Goal: Task Accomplishment & Management: Complete application form

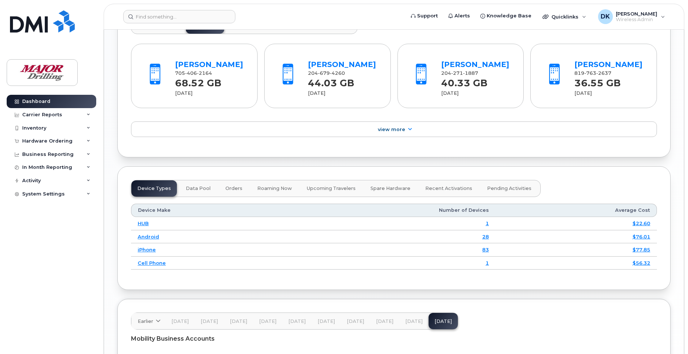
scroll to position [886, 0]
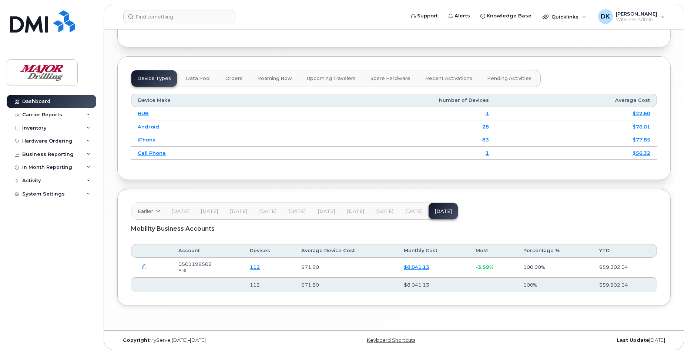
click at [145, 265] on icon "button" at bounding box center [144, 267] width 5 height 5
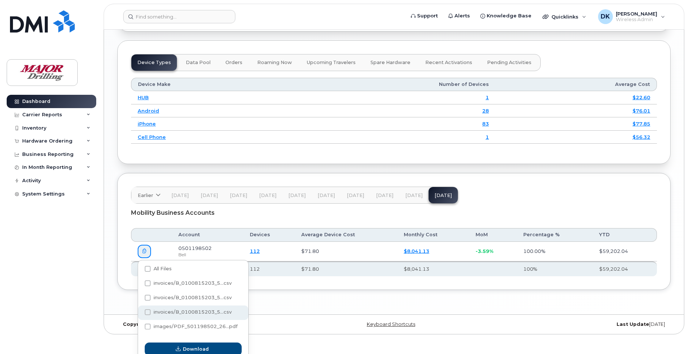
scroll to position [909, 0]
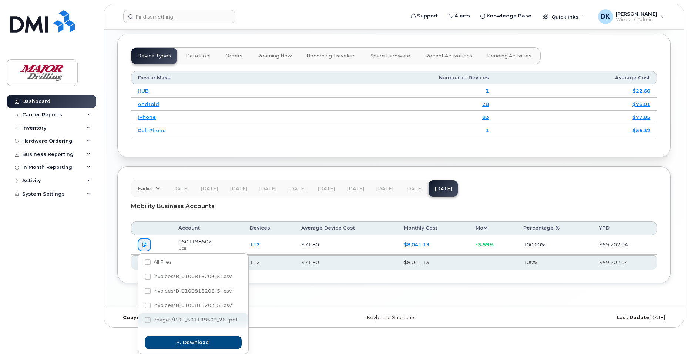
click at [147, 319] on span at bounding box center [148, 320] width 6 height 6
click at [140, 319] on input "images/PDF_501198502_26...pdf" at bounding box center [138, 320] width 4 height 4
checkbox input "true"
click at [184, 342] on span "Download" at bounding box center [196, 342] width 26 height 7
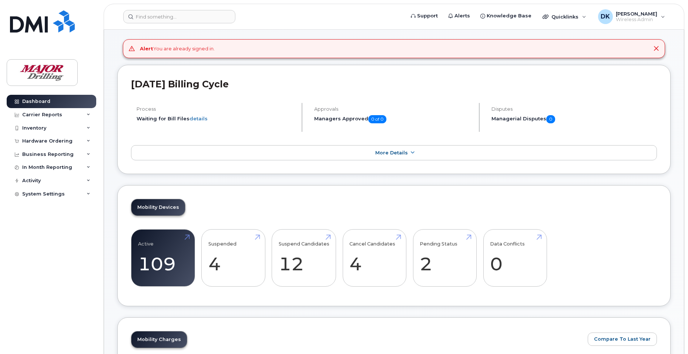
scroll to position [0, 0]
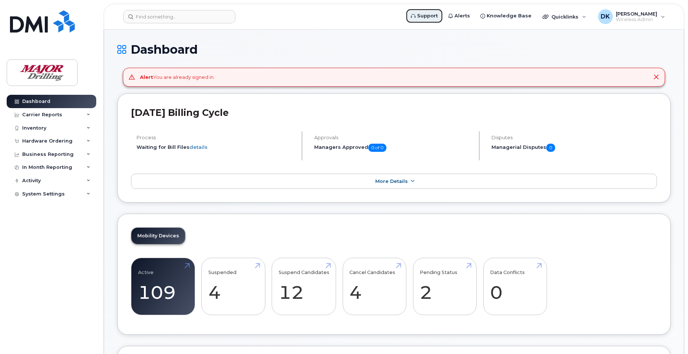
click at [431, 14] on span "Support" at bounding box center [427, 15] width 21 height 7
click at [663, 16] on div "DK Dan Kowalson Wireless Admin" at bounding box center [631, 16] width 77 height 15
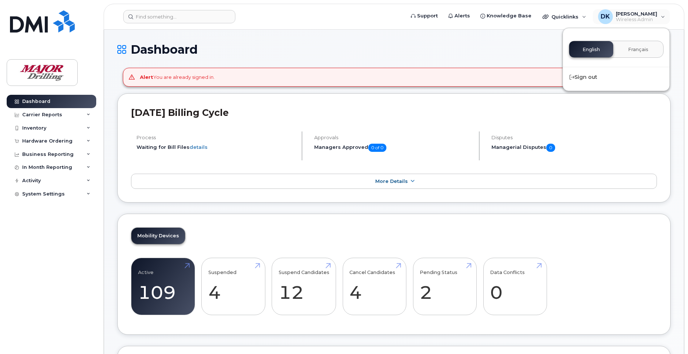
click at [496, 53] on h1 "Dashboard" at bounding box center [393, 49] width 553 height 13
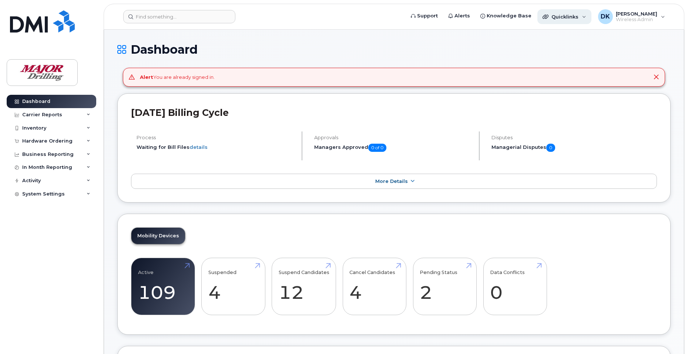
click at [590, 16] on div "Quicklinks" at bounding box center [564, 16] width 54 height 15
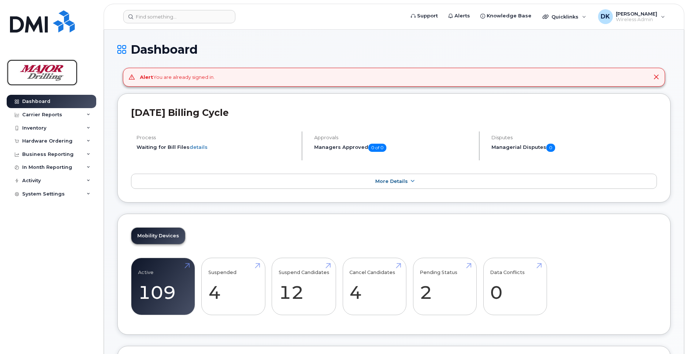
click at [46, 75] on img at bounding box center [42, 72] width 57 height 21
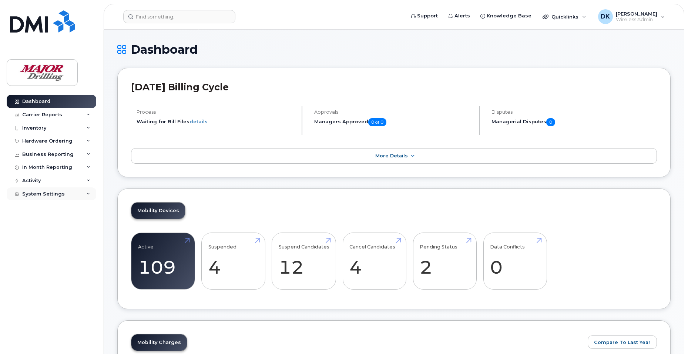
click at [88, 191] on div "System Settings" at bounding box center [52, 193] width 90 height 13
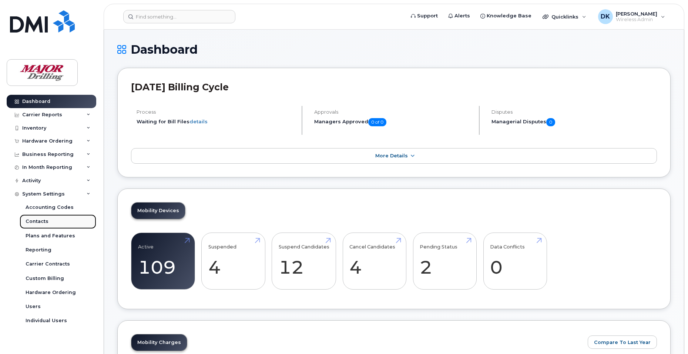
click at [40, 220] on div "Contacts" at bounding box center [37, 221] width 23 height 7
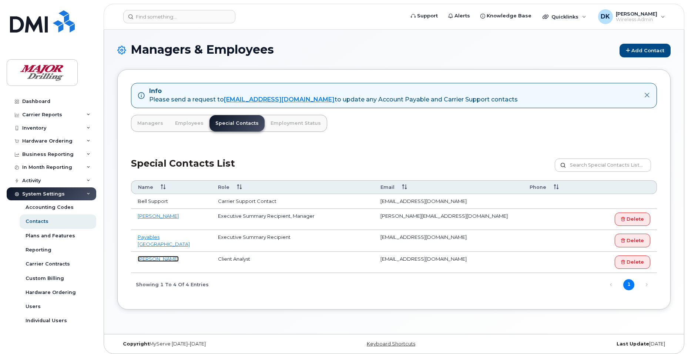
click at [147, 258] on link "[PERSON_NAME]" at bounding box center [158, 259] width 41 height 6
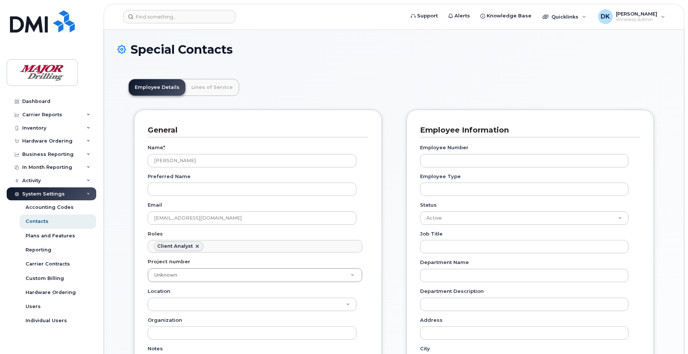
scroll to position [10, 0]
click at [327, 248] on ul "Client Analyst" at bounding box center [255, 246] width 214 height 12
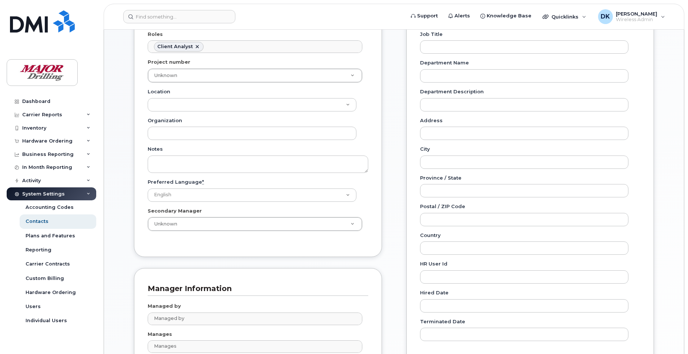
scroll to position [37, 0]
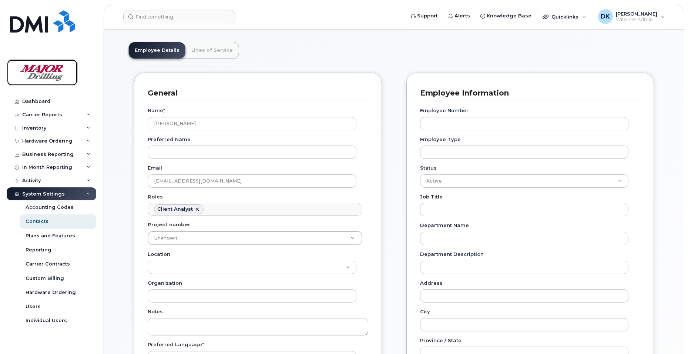
click at [52, 76] on img at bounding box center [42, 72] width 57 height 21
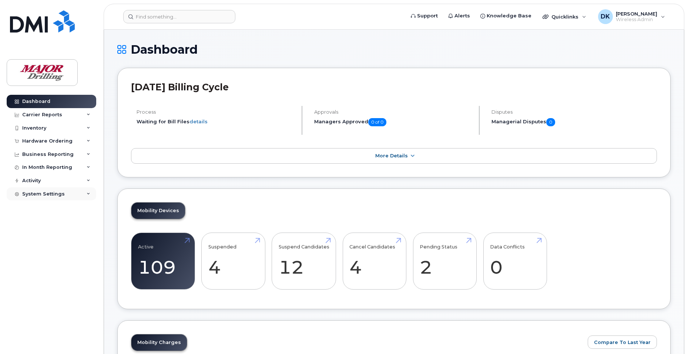
click at [87, 192] on icon at bounding box center [89, 194] width 4 height 4
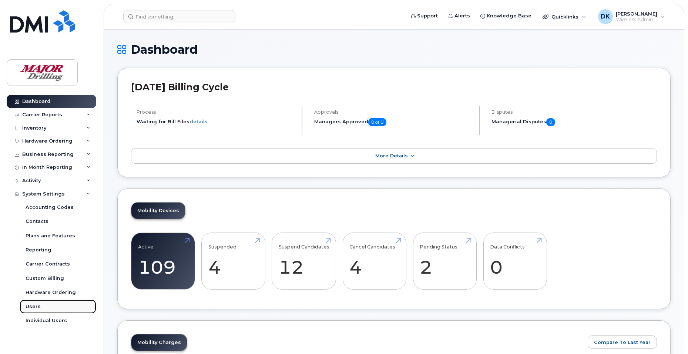
click at [34, 305] on div "Users" at bounding box center [33, 306] width 15 height 7
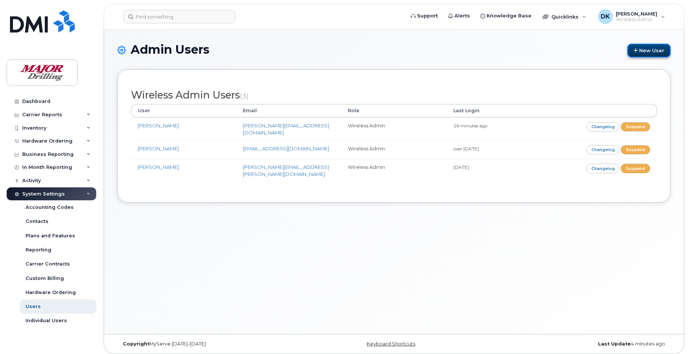
click at [649, 48] on link "New User" at bounding box center [648, 51] width 43 height 14
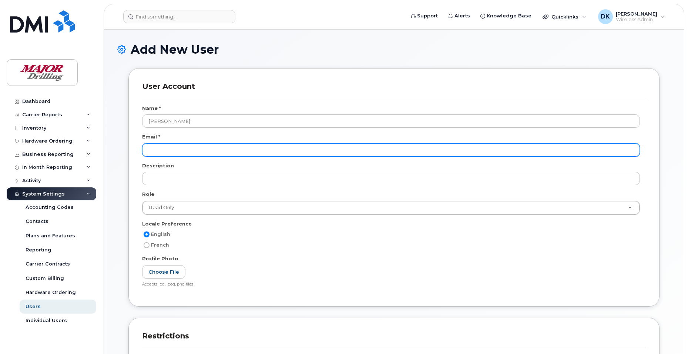
type input "[PERSON_NAME]"
click at [165, 149] on input "email" at bounding box center [391, 149] width 498 height 13
type input "[EMAIL_ADDRESS][DOMAIN_NAME]"
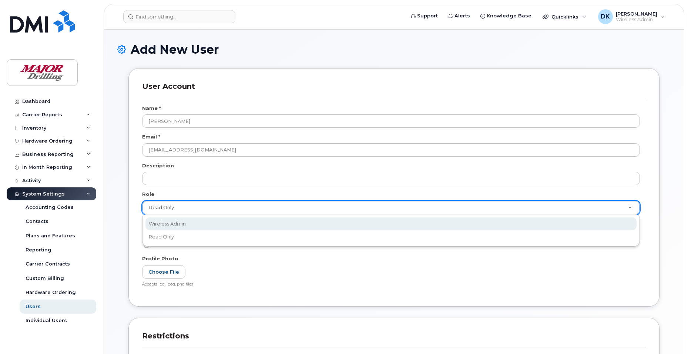
select select "wireless_admin"
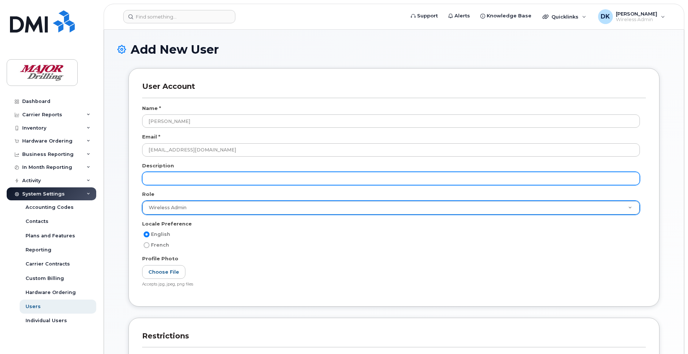
click at [190, 180] on input "text" at bounding box center [391, 178] width 498 height 13
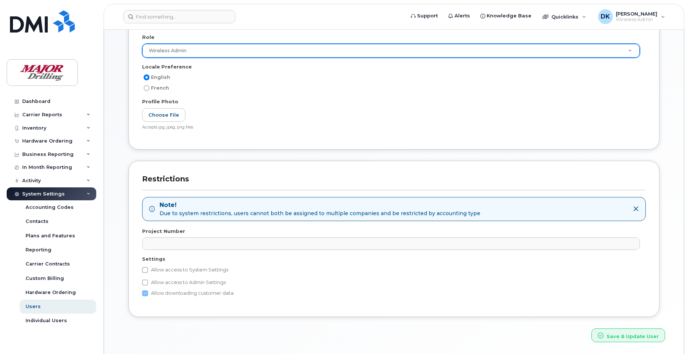
scroll to position [182, 0]
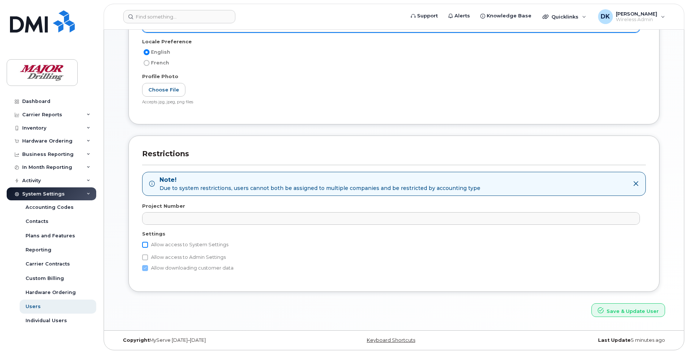
type input "Accounting analyst"
click at [146, 244] on input "Allow access to System Settings" at bounding box center [145, 245] width 6 height 6
checkbox input "true"
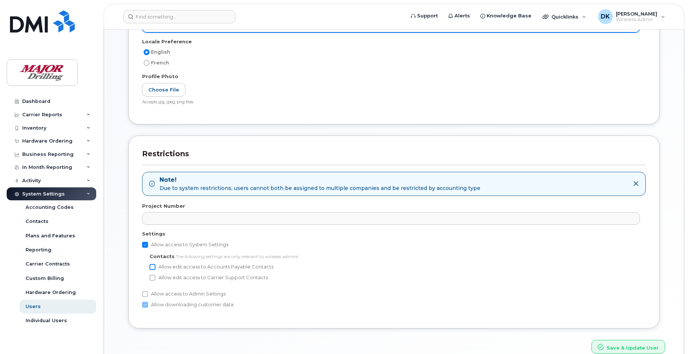
click at [152, 264] on input "Allow edit access to Accounts Payable Contacts" at bounding box center [153, 267] width 6 height 6
checkbox input "true"
click at [152, 277] on input "Allow edit access to Carrier Support Contacts" at bounding box center [153, 278] width 6 height 6
checkbox input "true"
click at [145, 292] on input "Allow access to Admin Settings" at bounding box center [145, 294] width 6 height 6
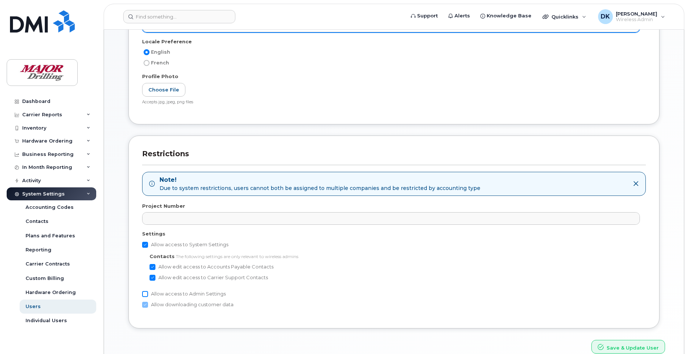
checkbox input "true"
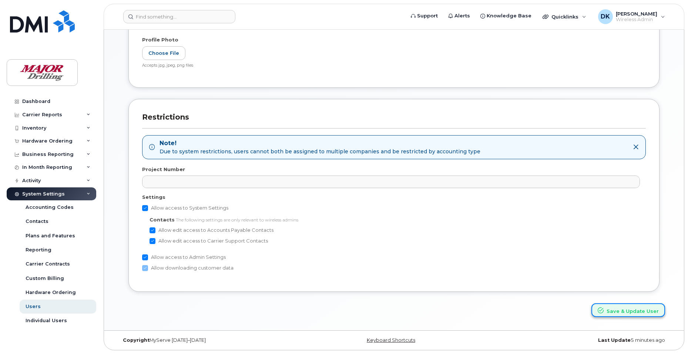
click at [634, 310] on button "Save & Update User" at bounding box center [628, 310] width 74 height 14
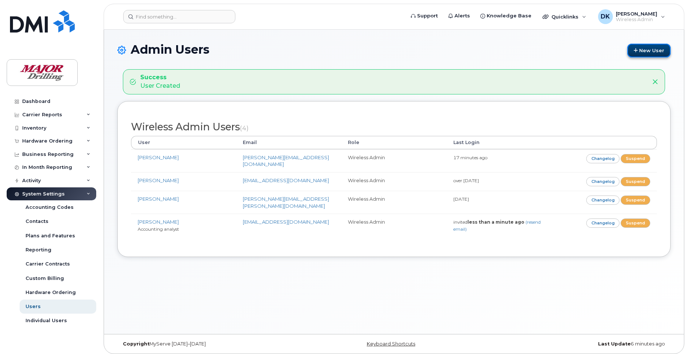
click at [641, 50] on link "New User" at bounding box center [648, 51] width 43 height 14
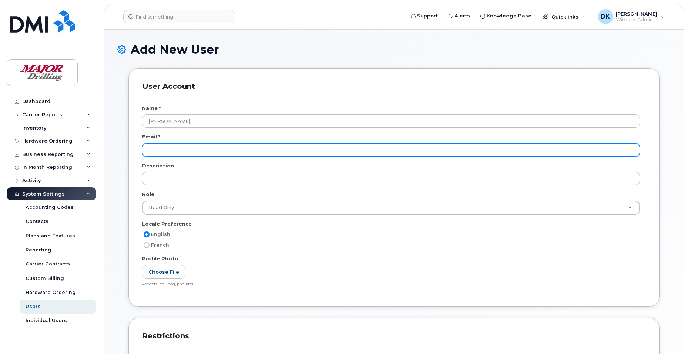
type input "[PERSON_NAME]"
click at [179, 148] on input "email" at bounding box center [391, 149] width 498 height 13
click at [334, 148] on input "email" at bounding box center [391, 149] width 498 height 13
click at [190, 152] on input "email" at bounding box center [391, 149] width 498 height 13
type input "c"
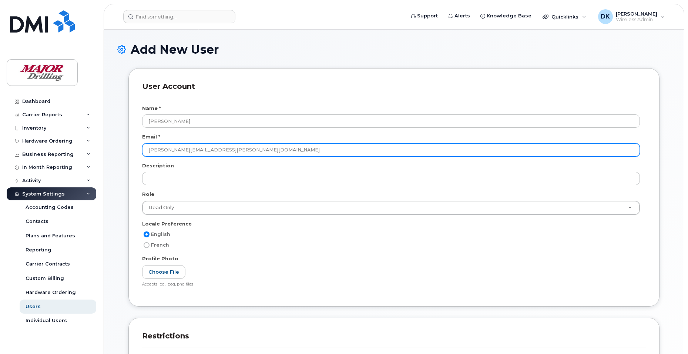
type input "[PERSON_NAME][EMAIL_ADDRESS][PERSON_NAME][DOMAIN_NAME]"
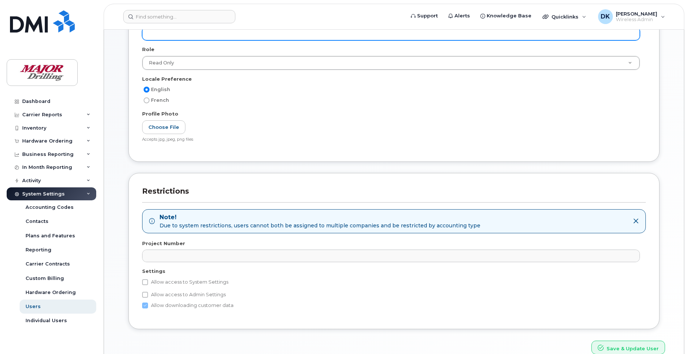
scroll to position [182, 0]
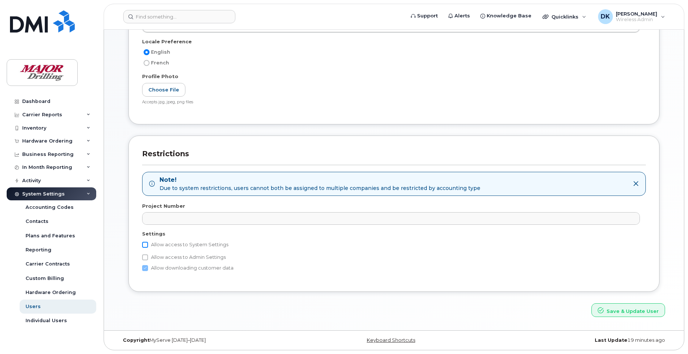
click at [144, 245] on input "Allow access to System Settings" at bounding box center [145, 245] width 6 height 6
checkbox input "true"
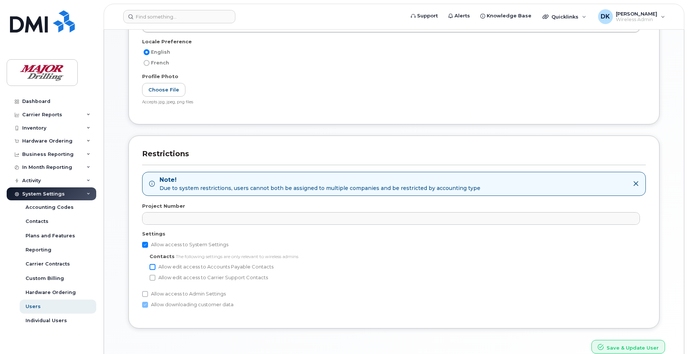
click at [154, 267] on input "Allow edit access to Accounts Payable Contacts" at bounding box center [153, 267] width 6 height 6
checkbox input "true"
click at [154, 277] on input "Allow edit access to Carrier Support Contacts" at bounding box center [153, 278] width 6 height 6
checkbox input "true"
click at [145, 294] on input "Allow access to Admin Settings" at bounding box center [145, 294] width 6 height 6
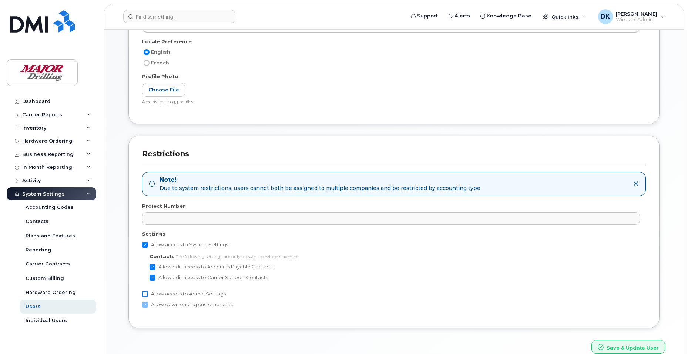
checkbox input "true"
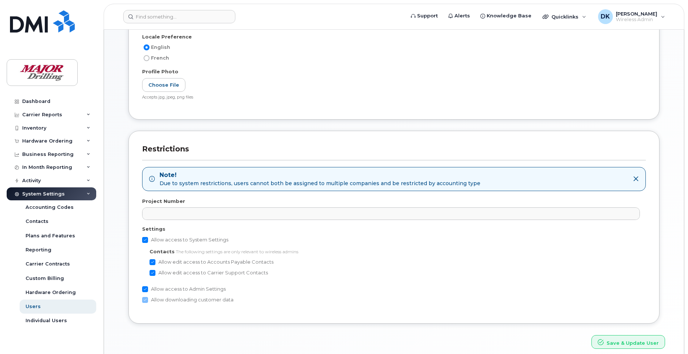
scroll to position [219, 0]
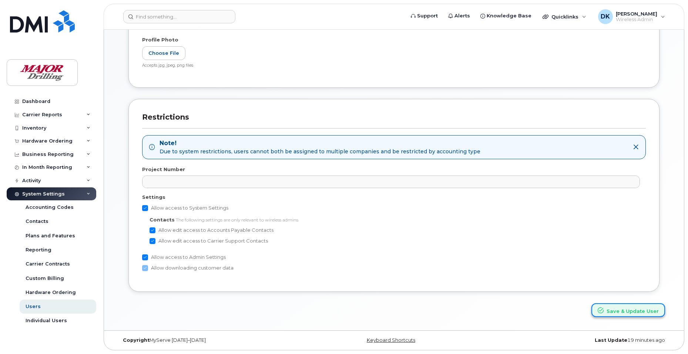
click at [616, 307] on button "Save & Update User" at bounding box center [628, 310] width 74 height 14
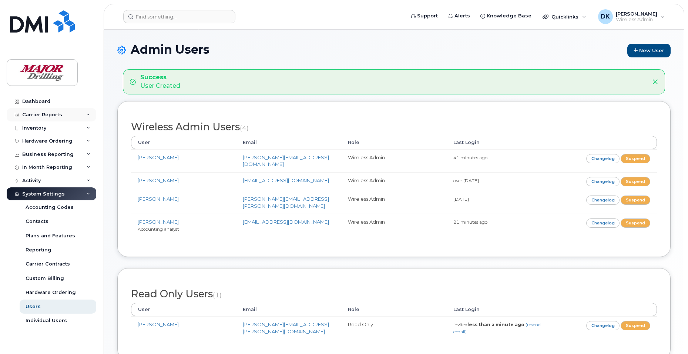
click at [89, 114] on icon at bounding box center [89, 115] width 4 height 4
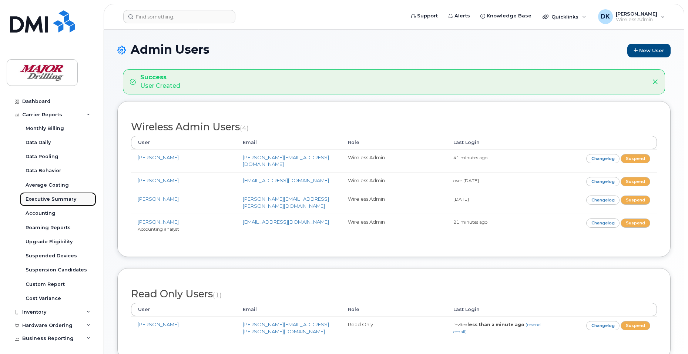
click at [48, 197] on div "Executive Summary" at bounding box center [51, 199] width 51 height 7
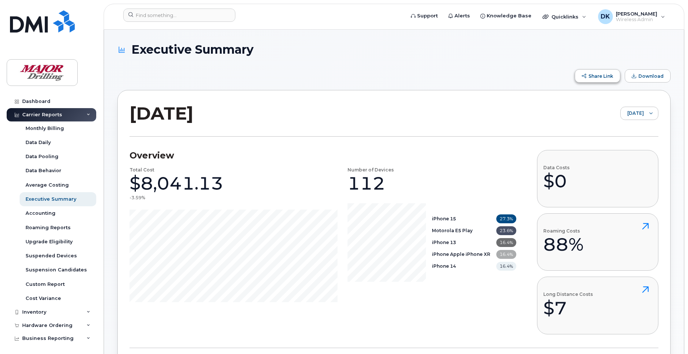
drag, startPoint x: 647, startPoint y: 75, endPoint x: 590, endPoint y: 80, distance: 56.9
click at [647, 75] on span "Download" at bounding box center [650, 76] width 25 height 6
drag, startPoint x: 174, startPoint y: 108, endPoint x: 236, endPoint y: 105, distance: 61.5
click at [236, 105] on div "July 2025 July 2025" at bounding box center [394, 119] width 529 height 34
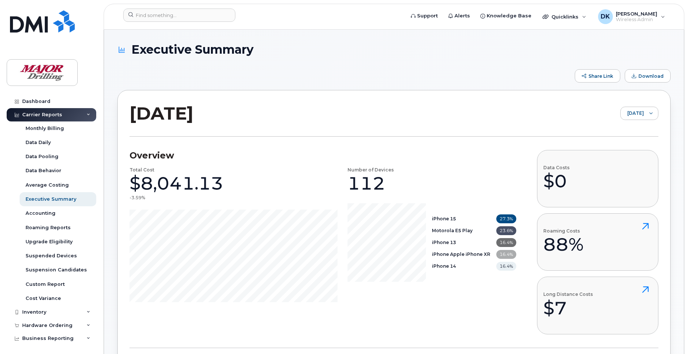
click at [396, 116] on div "July 2025 July 2025" at bounding box center [394, 119] width 529 height 34
click at [654, 73] on span "Download" at bounding box center [650, 76] width 25 height 6
click at [431, 54] on h1 "Executive Summary" at bounding box center [392, 49] width 550 height 13
click at [87, 113] on icon at bounding box center [89, 115] width 4 height 4
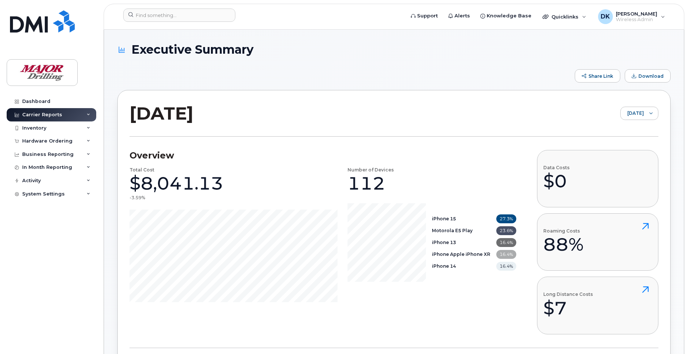
click at [89, 113] on icon at bounding box center [89, 115] width 4 height 4
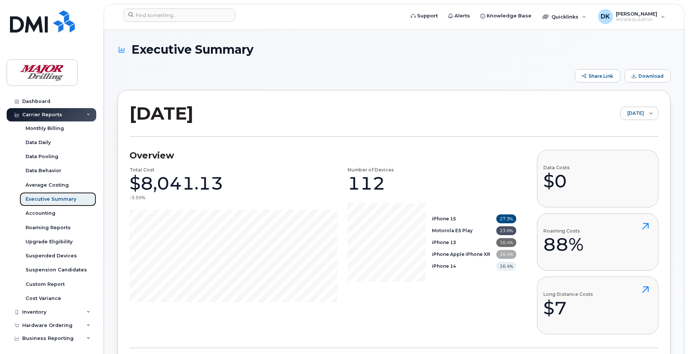
click at [48, 198] on div "Executive Summary" at bounding box center [51, 199] width 51 height 7
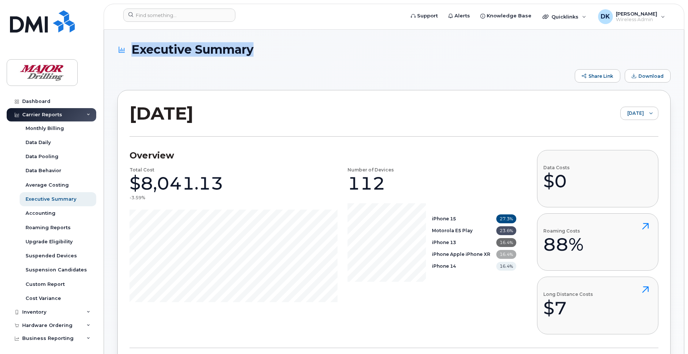
drag, startPoint x: 152, startPoint y: 48, endPoint x: 268, endPoint y: 52, distance: 115.5
click at [268, 52] on h1 "Executive Summary" at bounding box center [392, 49] width 550 height 13
click at [636, 76] on span "Download" at bounding box center [634, 76] width 4 height 4
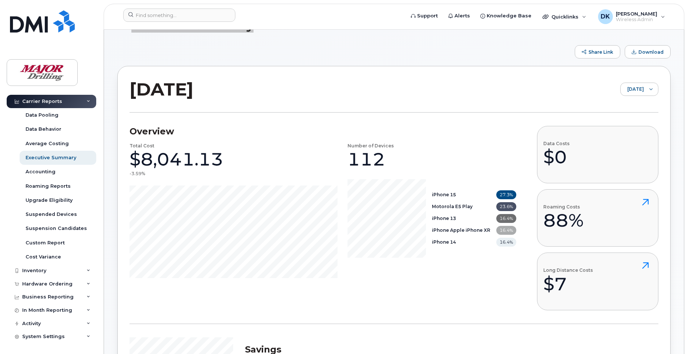
scroll to position [37, 0]
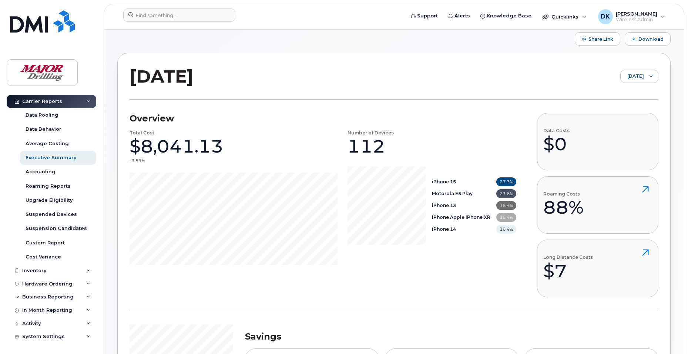
click at [424, 70] on div "July 2025 July 2025" at bounding box center [394, 82] width 529 height 34
click at [39, 73] on img at bounding box center [42, 72] width 57 height 21
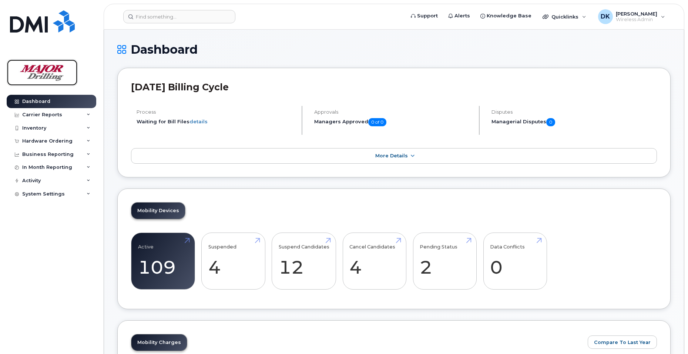
click at [43, 72] on img at bounding box center [42, 72] width 57 height 21
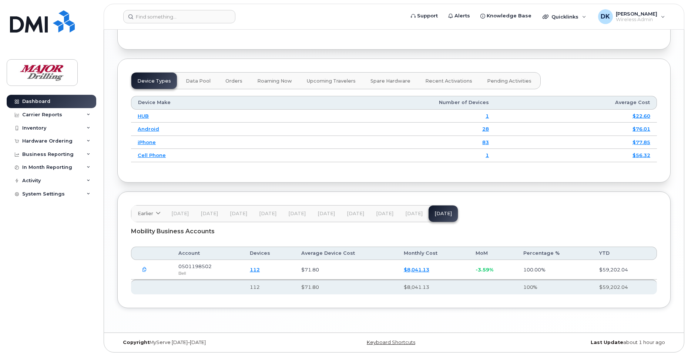
scroll to position [861, 0]
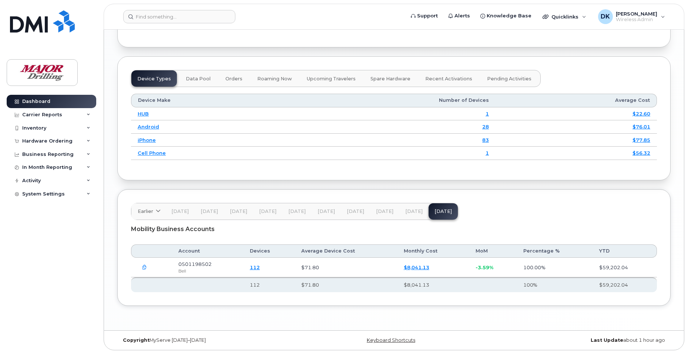
click at [144, 264] on button "button" at bounding box center [144, 267] width 13 height 13
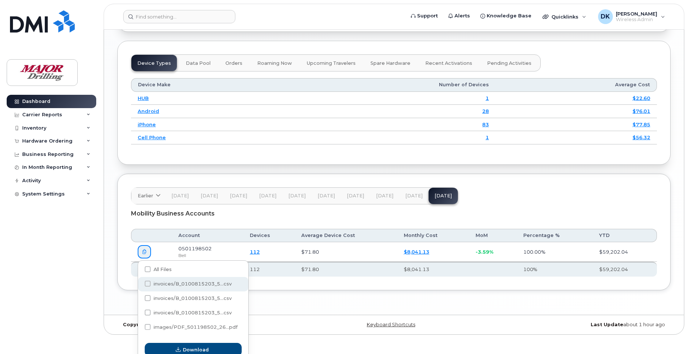
scroll to position [883, 0]
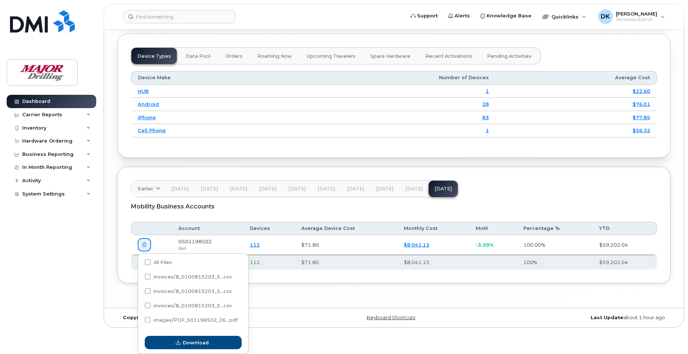
click at [442, 189] on div "Earlier 2024 September August July June May April March February January 2023 D…" at bounding box center [294, 188] width 327 height 17
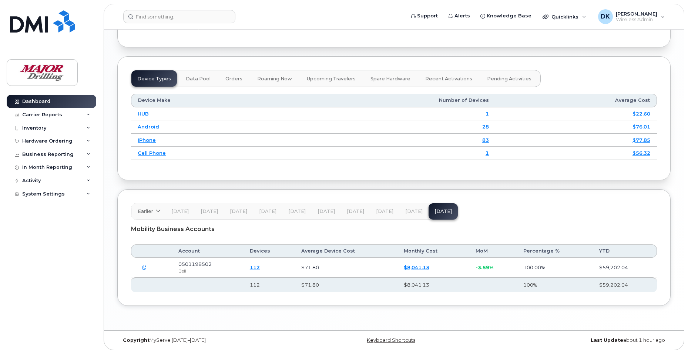
scroll to position [861, 0]
click at [293, 209] on span "Feb 25" at bounding box center [296, 211] width 17 height 6
click at [320, 212] on span "Mar 25" at bounding box center [326, 211] width 17 height 6
click at [294, 211] on span "Feb 25" at bounding box center [296, 211] width 17 height 6
click at [88, 140] on icon at bounding box center [89, 141] width 4 height 4
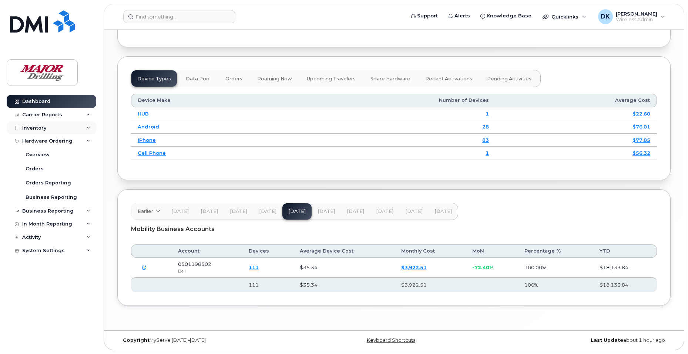
click at [88, 127] on icon at bounding box center [89, 128] width 4 height 4
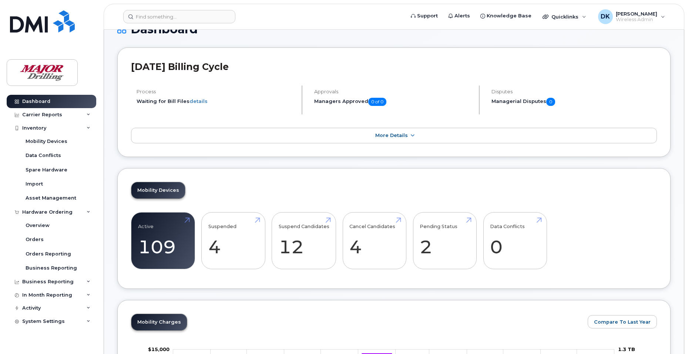
scroll to position [0, 0]
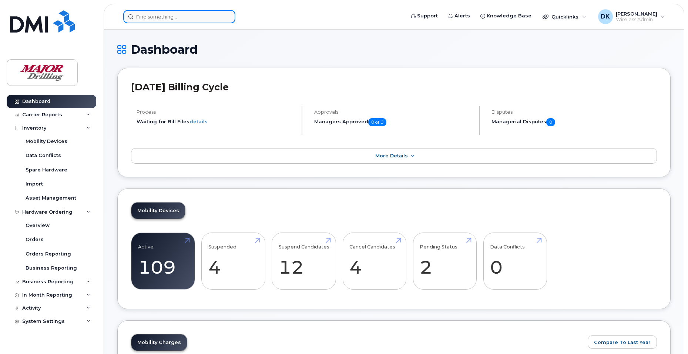
click at [158, 14] on input at bounding box center [179, 16] width 112 height 13
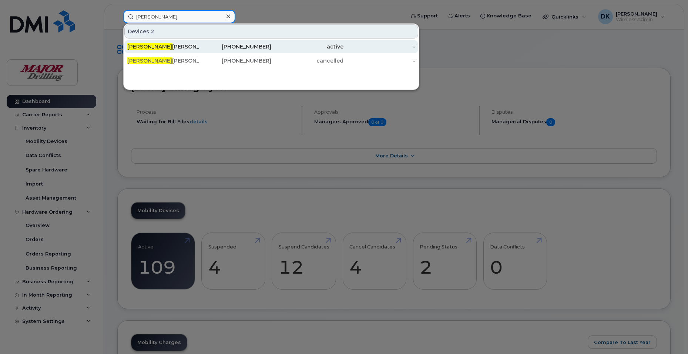
type input "scott"
click at [179, 47] on div "Scott Skevington" at bounding box center [163, 46] width 72 height 7
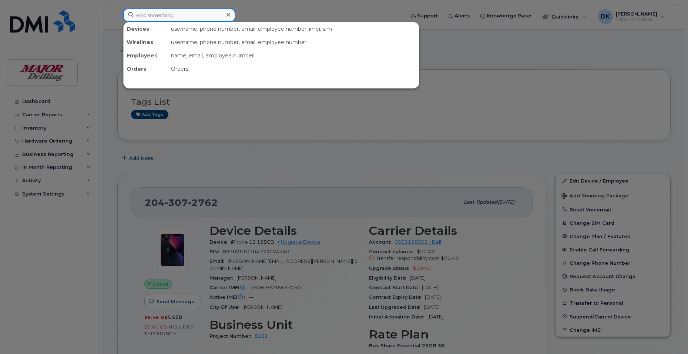
click at [171, 15] on input at bounding box center [179, 15] width 112 height 13
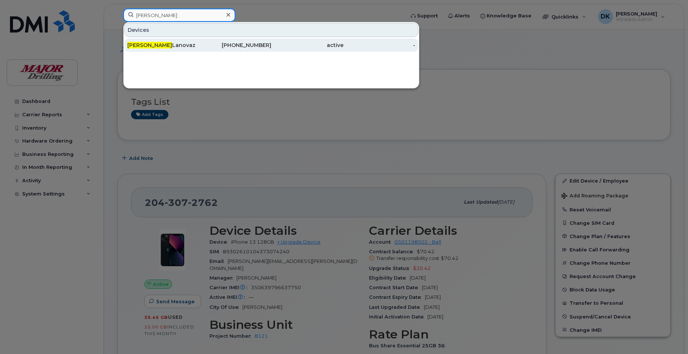
type input "[PERSON_NAME]"
click at [256, 44] on div "[PHONE_NUMBER]" at bounding box center [235, 44] width 72 height 7
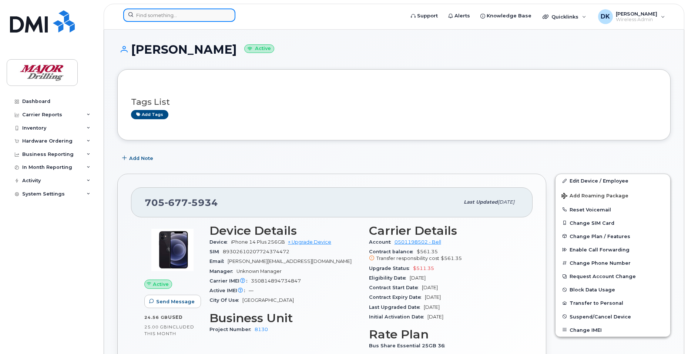
click at [170, 13] on input at bounding box center [179, 15] width 112 height 13
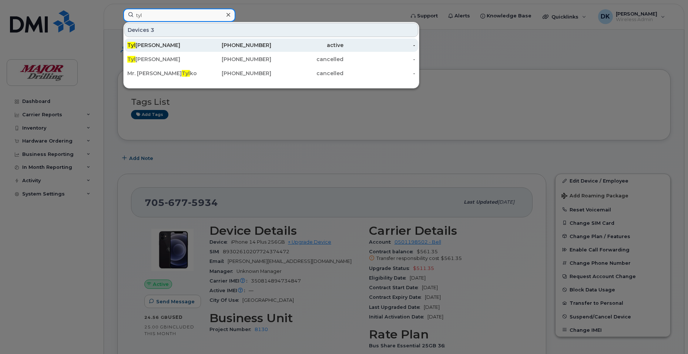
type input "tyl"
click at [145, 45] on div "Tyl [PERSON_NAME]" at bounding box center [163, 44] width 72 height 7
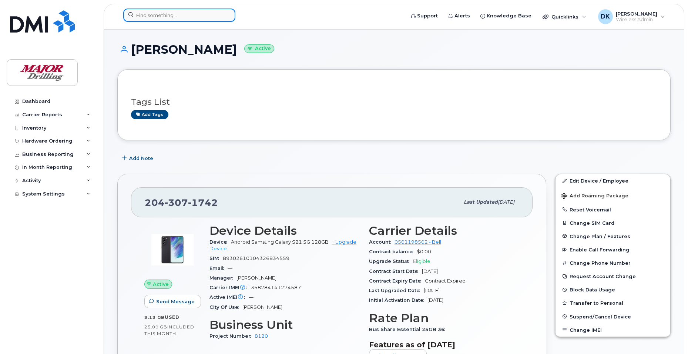
click at [139, 15] on input at bounding box center [179, 15] width 112 height 13
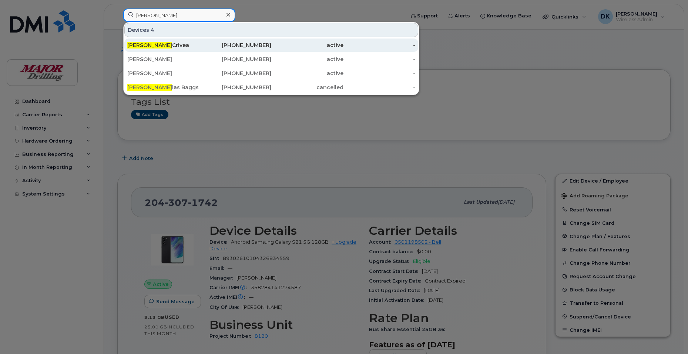
type input "doug"
click at [273, 44] on div "active" at bounding box center [307, 44] width 72 height 7
